Goal: Task Accomplishment & Management: Manage account settings

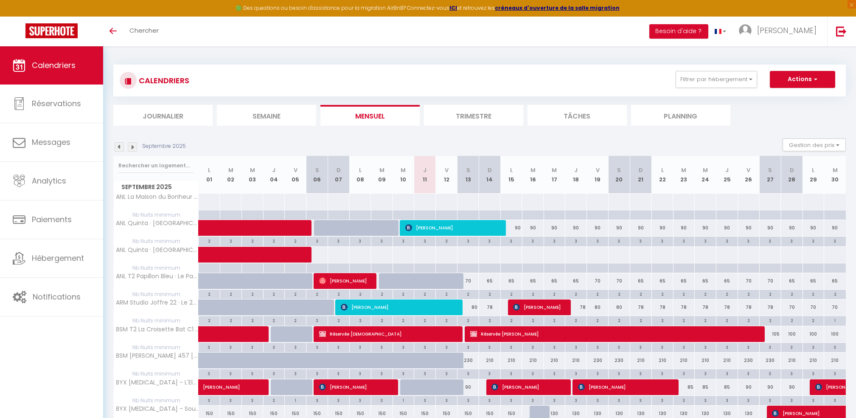
click at [135, 145] on img at bounding box center [132, 146] width 9 height 9
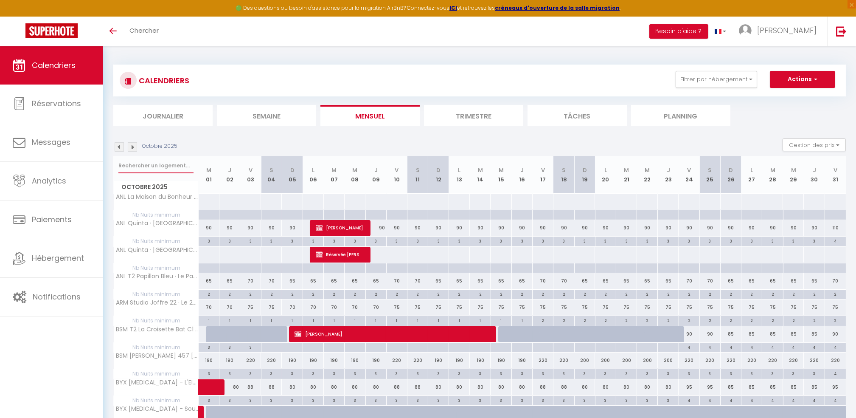
click at [136, 162] on input "text" at bounding box center [155, 165] width 75 height 15
type input "demoise"
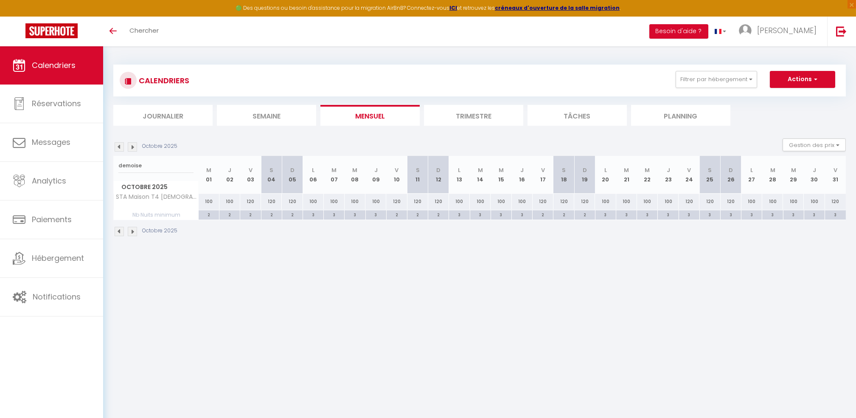
click at [422, 203] on div "120" at bounding box center [418, 202] width 21 height 16
type input "120"
type input "[DATE]"
type input "Dim 12 Octobre 2025"
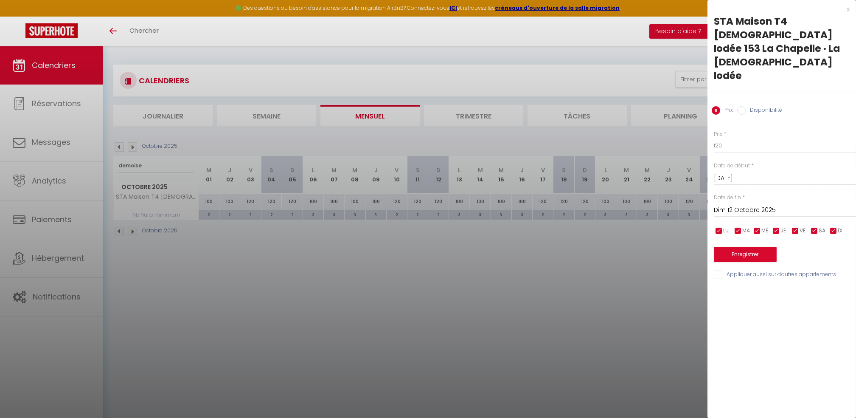
click at [775, 205] on input "Dim 12 Octobre 2025" at bounding box center [785, 210] width 142 height 11
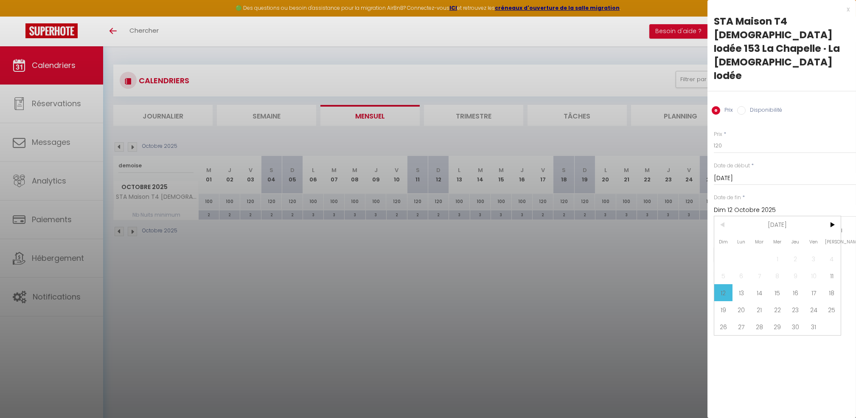
drag, startPoint x: 568, startPoint y: 260, endPoint x: 577, endPoint y: 238, distance: 23.8
click at [568, 261] on div at bounding box center [428, 209] width 856 height 418
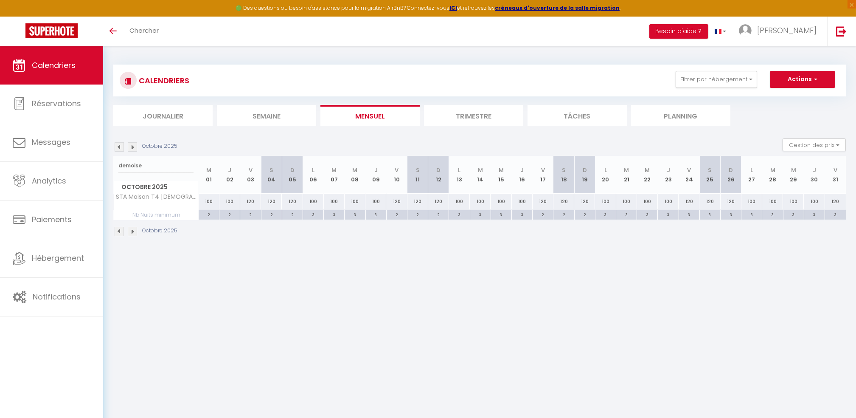
click at [566, 203] on div "120" at bounding box center [564, 202] width 21 height 16
type input "120"
type input "[DATE]"
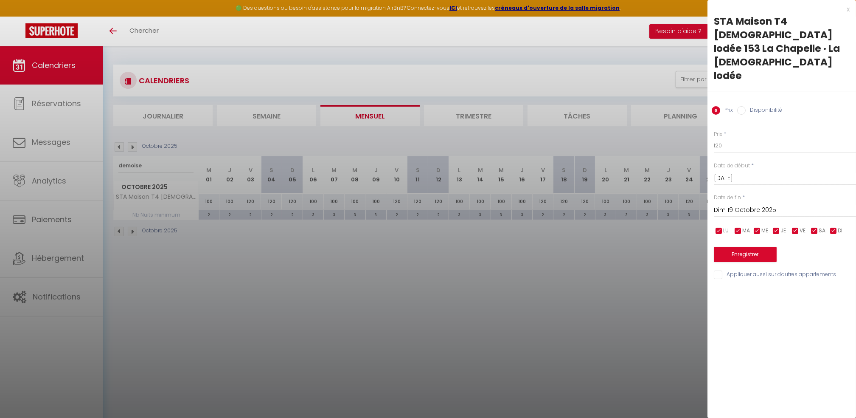
click at [729, 205] on input "Dim 19 Octobre 2025" at bounding box center [785, 210] width 142 height 11
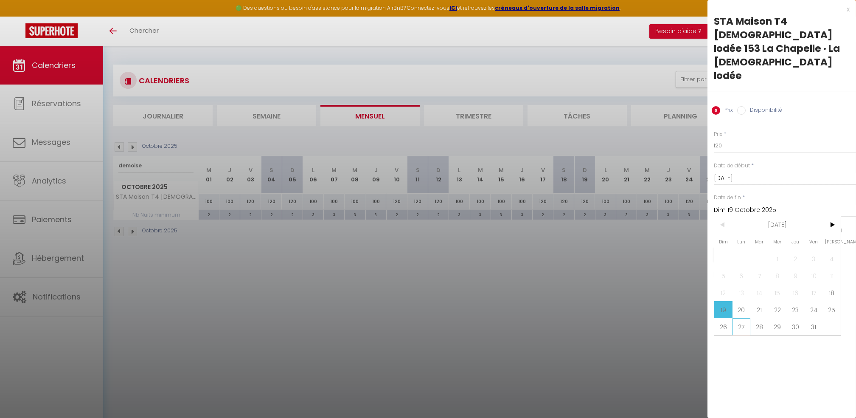
click at [739, 318] on span "27" at bounding box center [742, 326] width 18 height 17
type input "Lun 27 Octobre 2025"
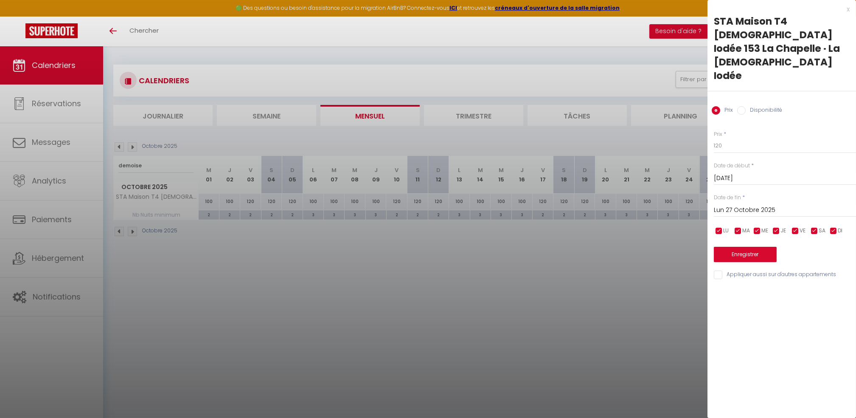
click at [741, 106] on input "Disponibilité" at bounding box center [742, 110] width 8 height 8
radio input "true"
radio input "false"
click at [721, 138] on select "Disponible Indisponible" at bounding box center [785, 146] width 142 height 16
select select "0"
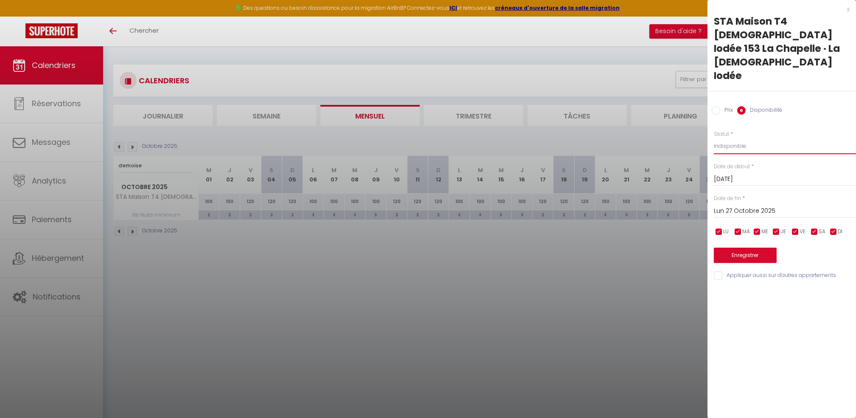
click at [714, 138] on select "Disponible Indisponible" at bounding box center [785, 146] width 142 height 16
click at [742, 248] on button "Enregistrer" at bounding box center [745, 255] width 63 height 15
